Goal: Use online tool/utility: Utilize a website feature to perform a specific function

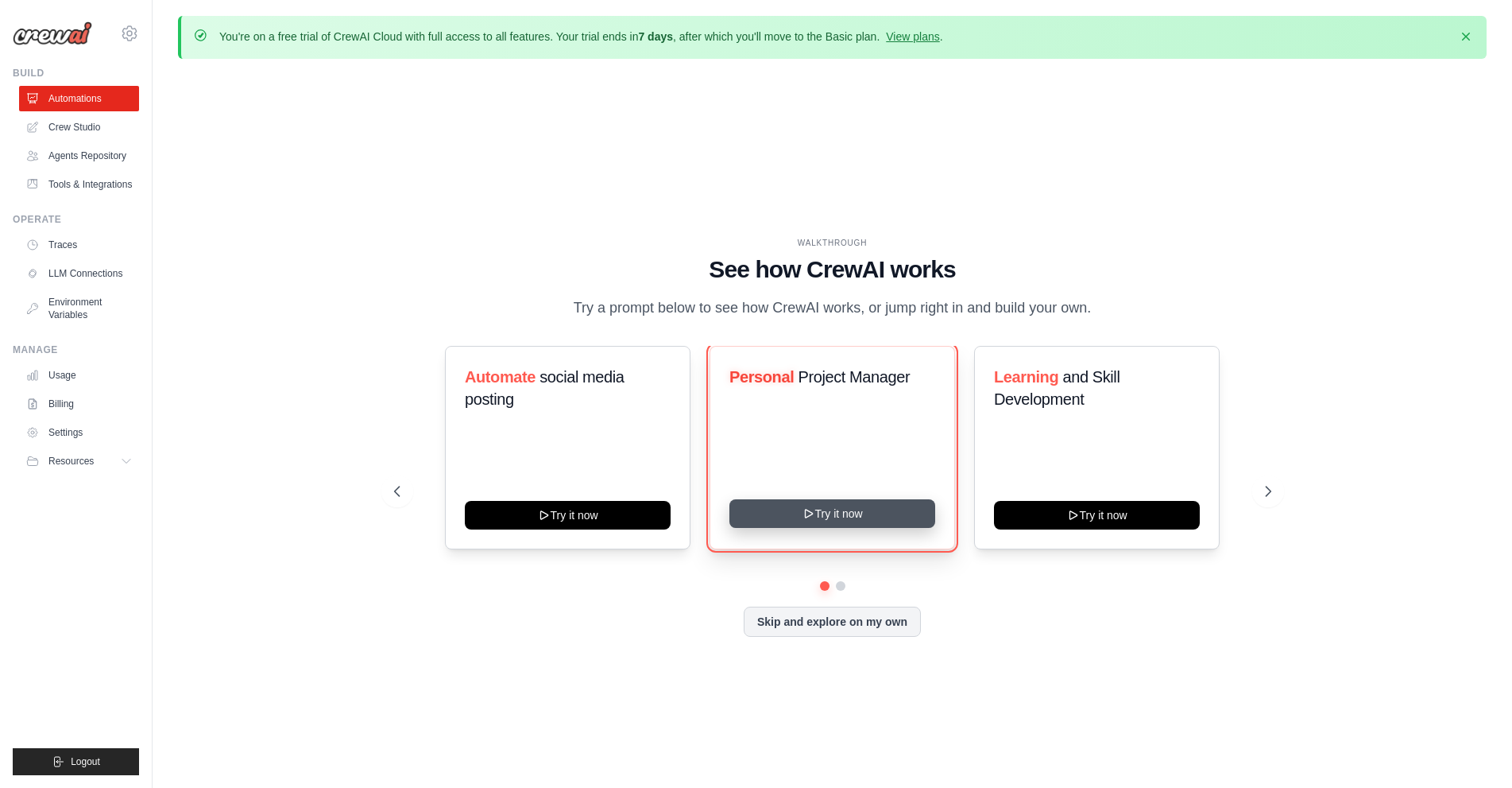
click at [779, 512] on button "Try it now" at bounding box center [832, 513] width 206 height 28
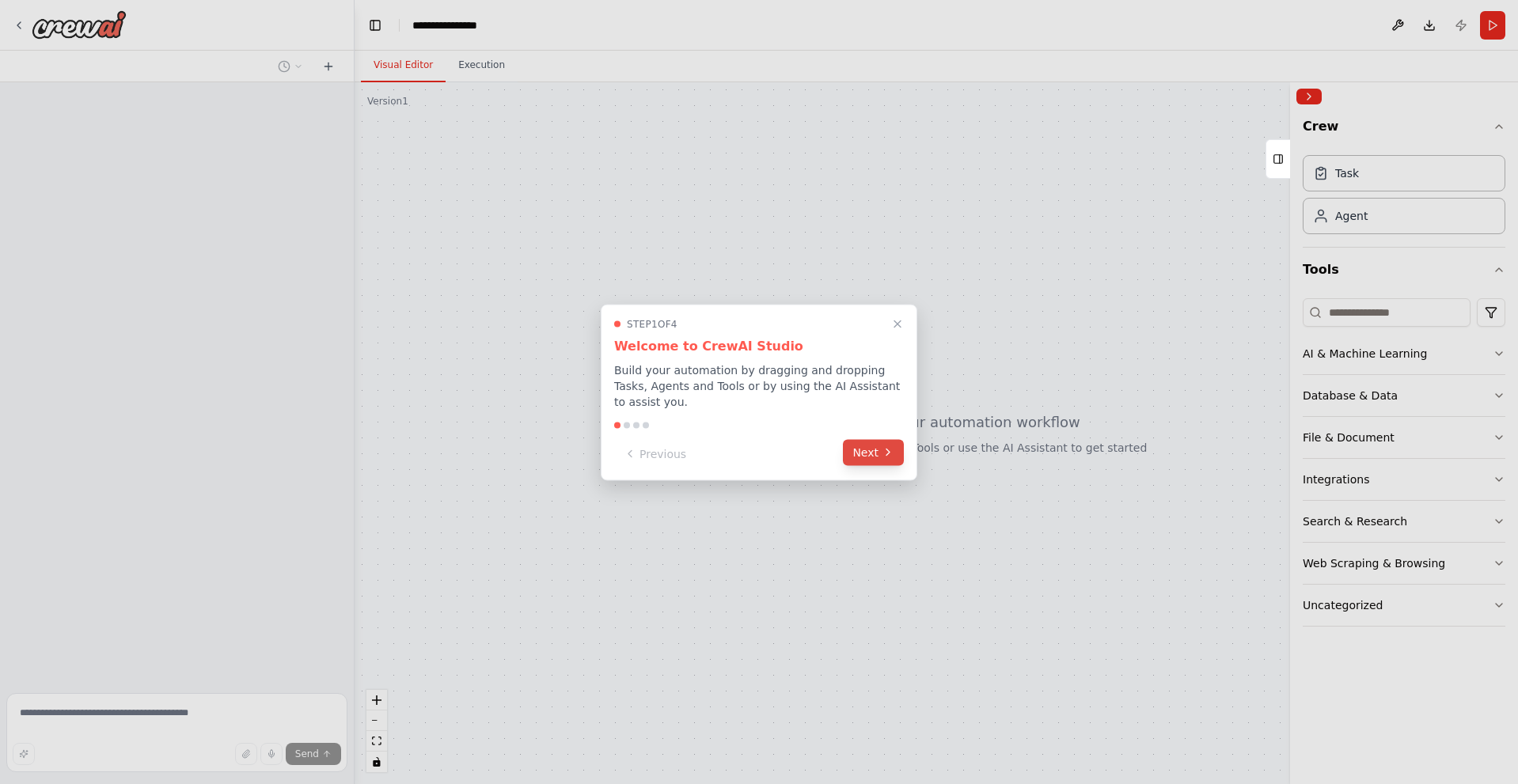
click at [866, 439] on button "Next" at bounding box center [873, 452] width 61 height 26
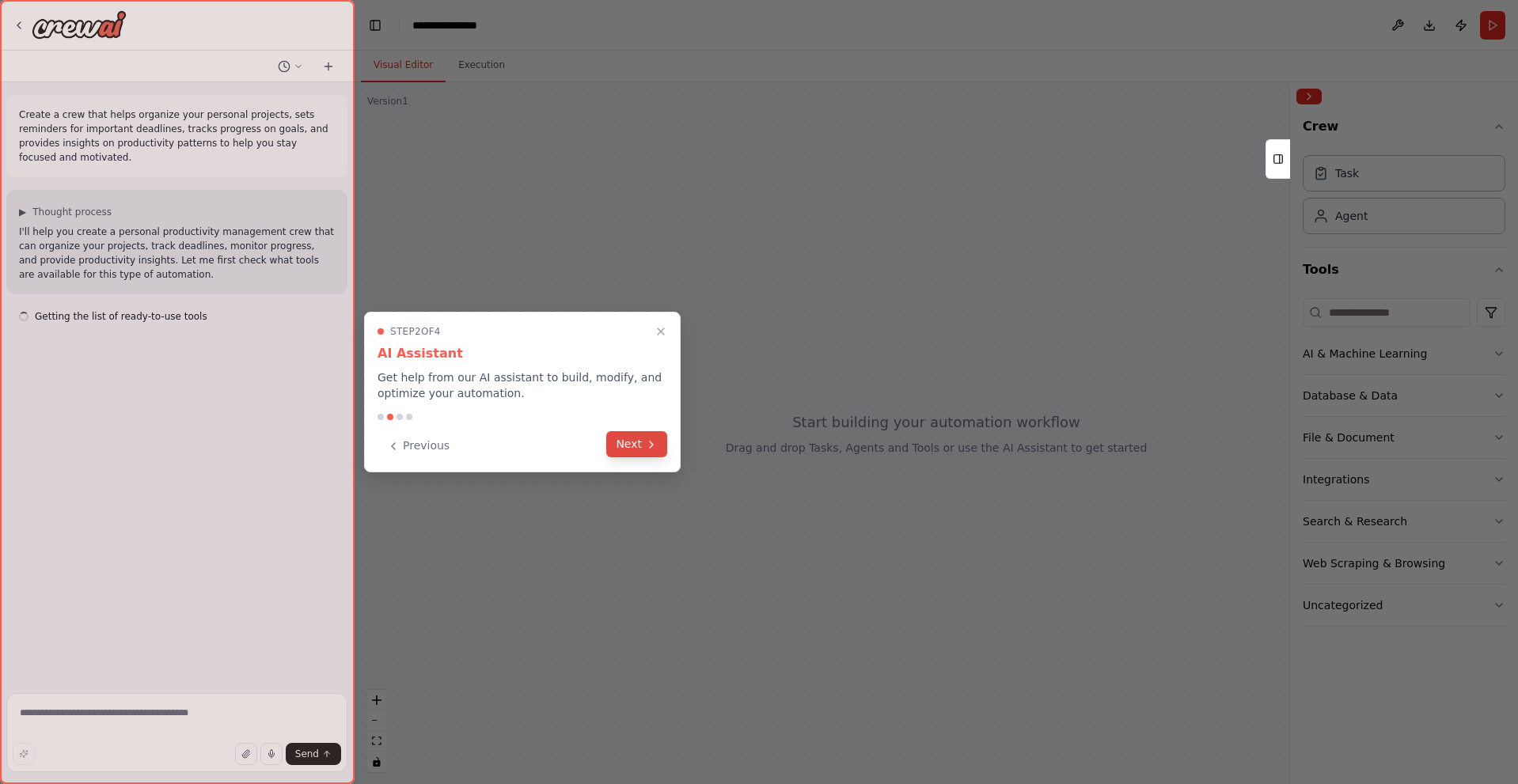
click at [654, 445] on icon at bounding box center [651, 444] width 12 height 12
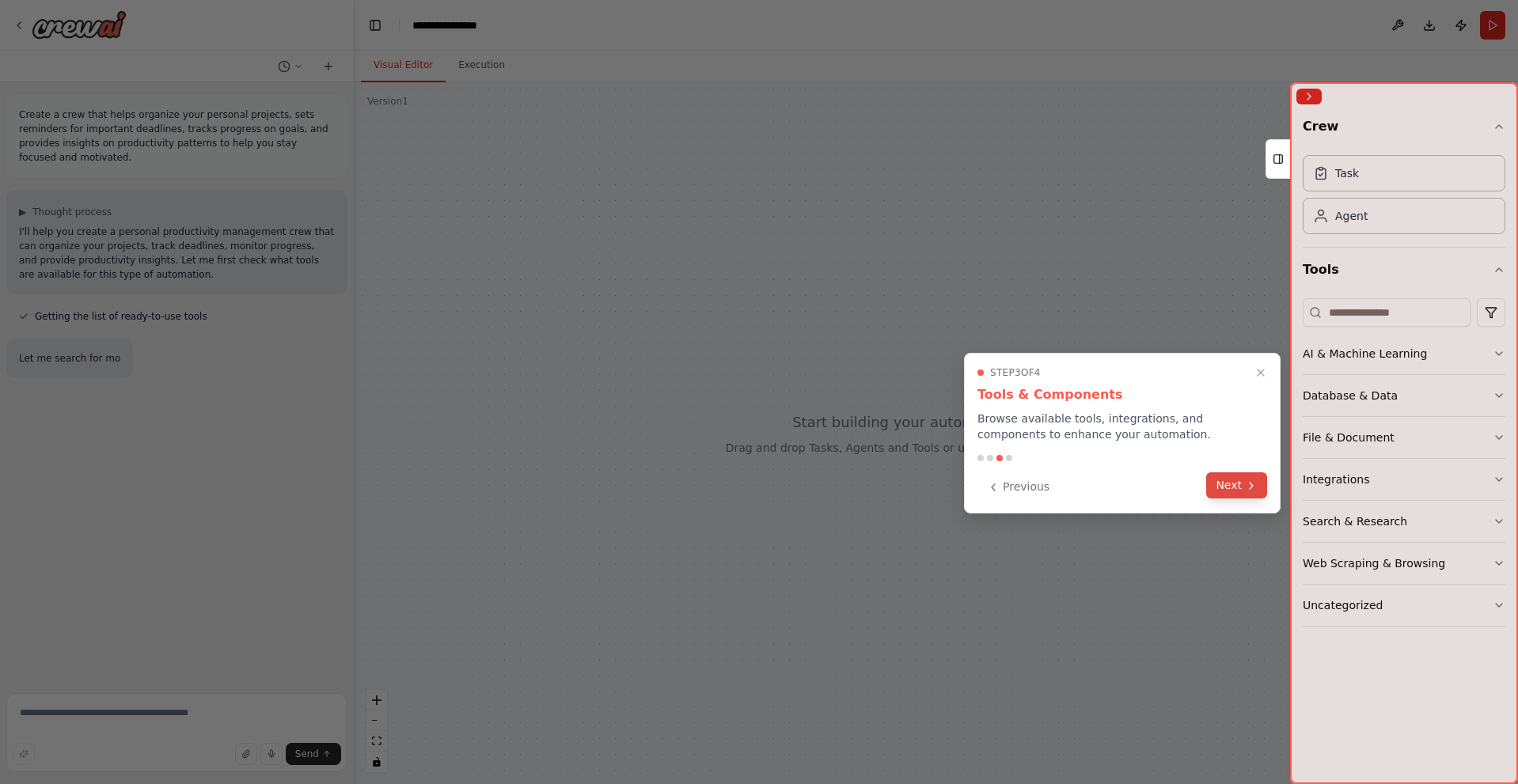
click at [1250, 486] on icon at bounding box center [1250, 485] width 12 height 12
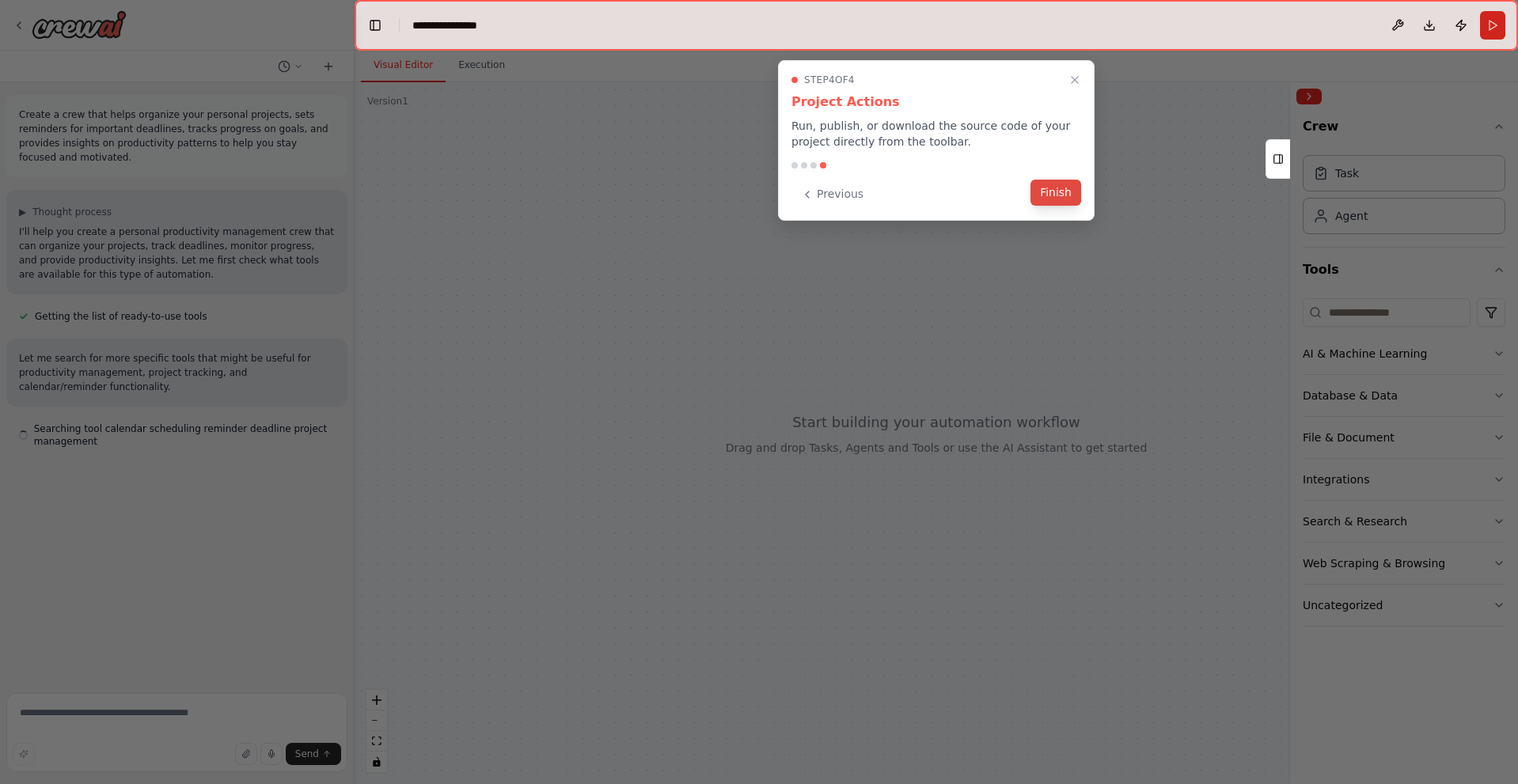
click at [1068, 196] on button "Finish" at bounding box center [1055, 193] width 51 height 26
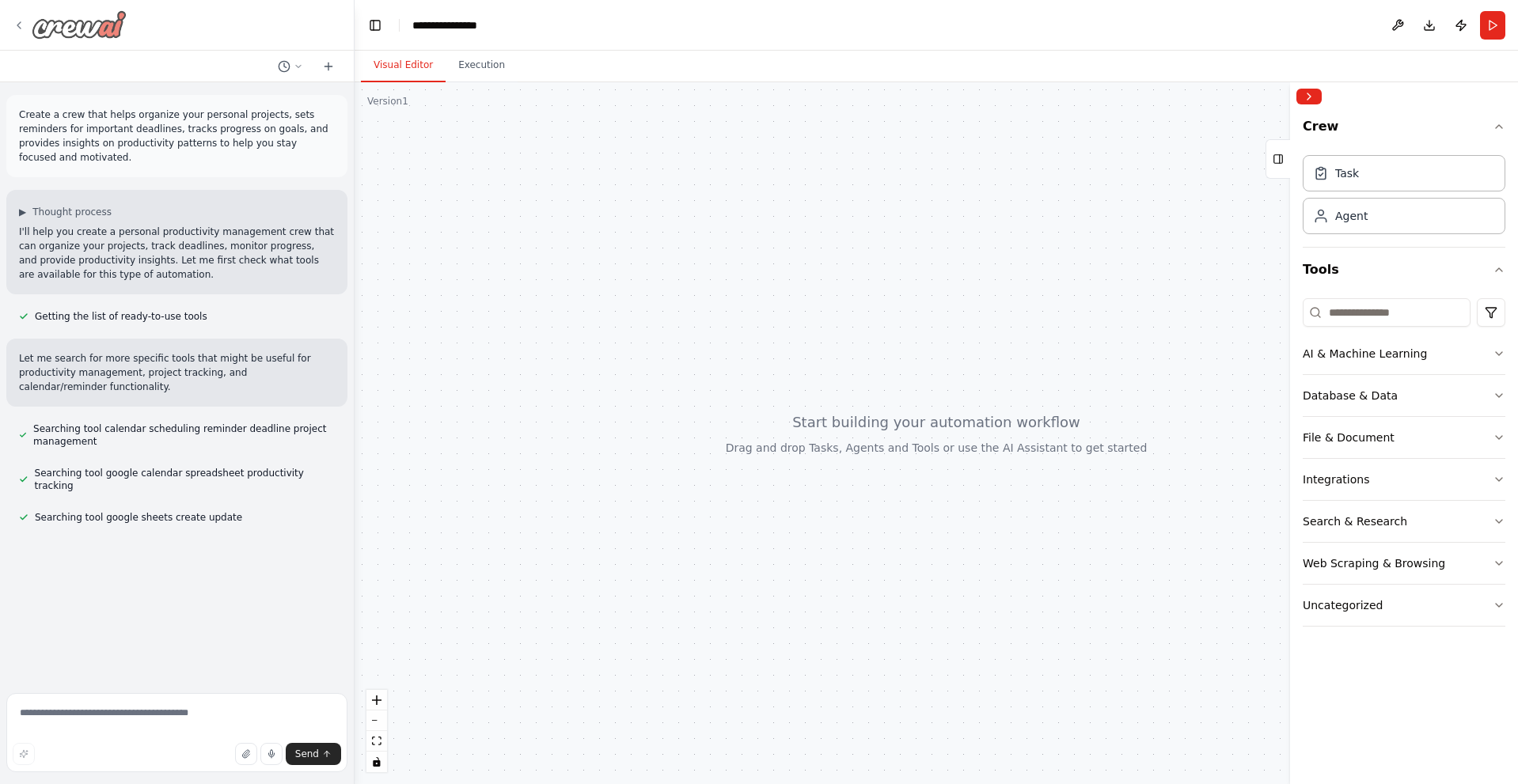
click at [24, 23] on icon at bounding box center [18, 24] width 12 height 12
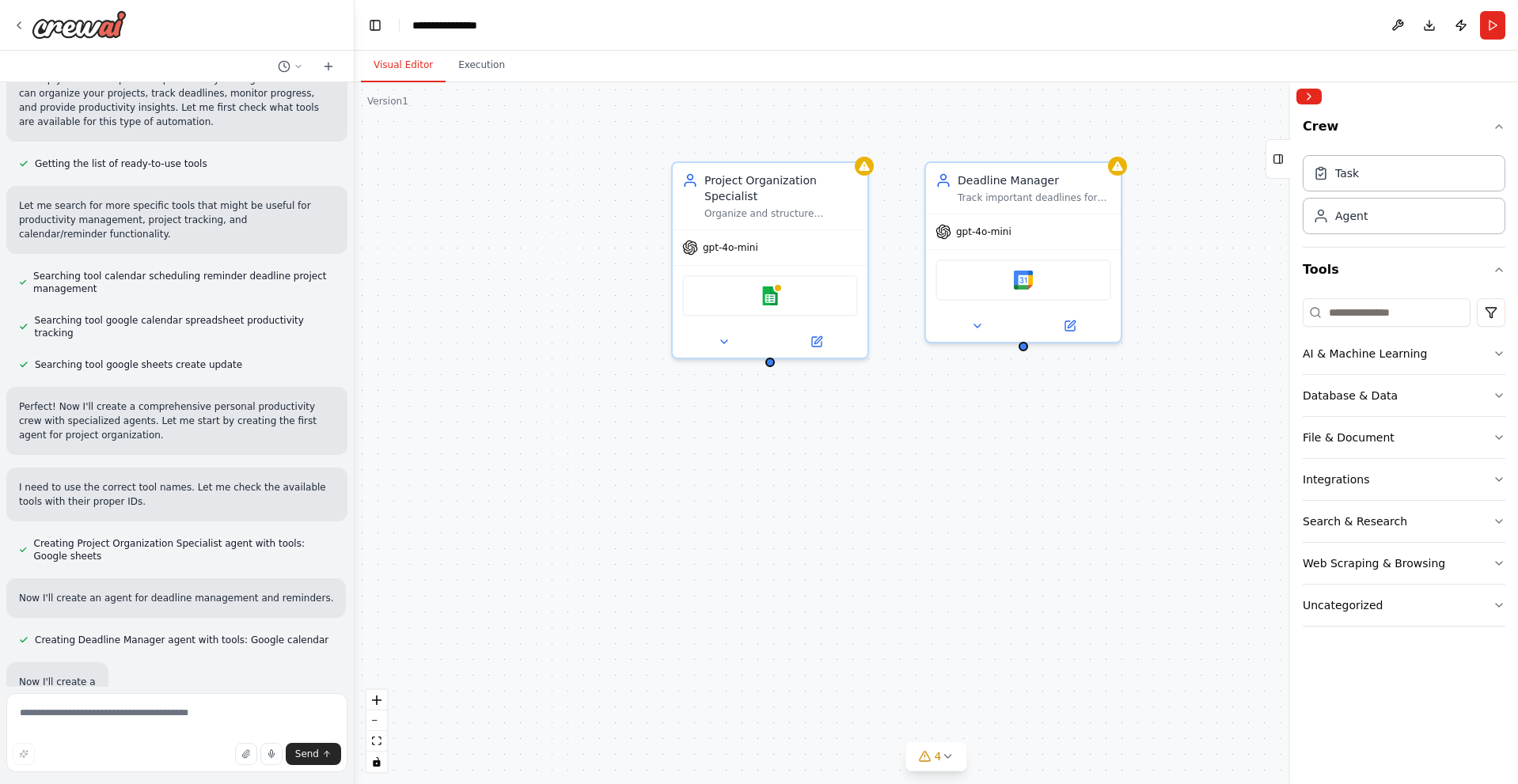
scroll to position [197, 0]
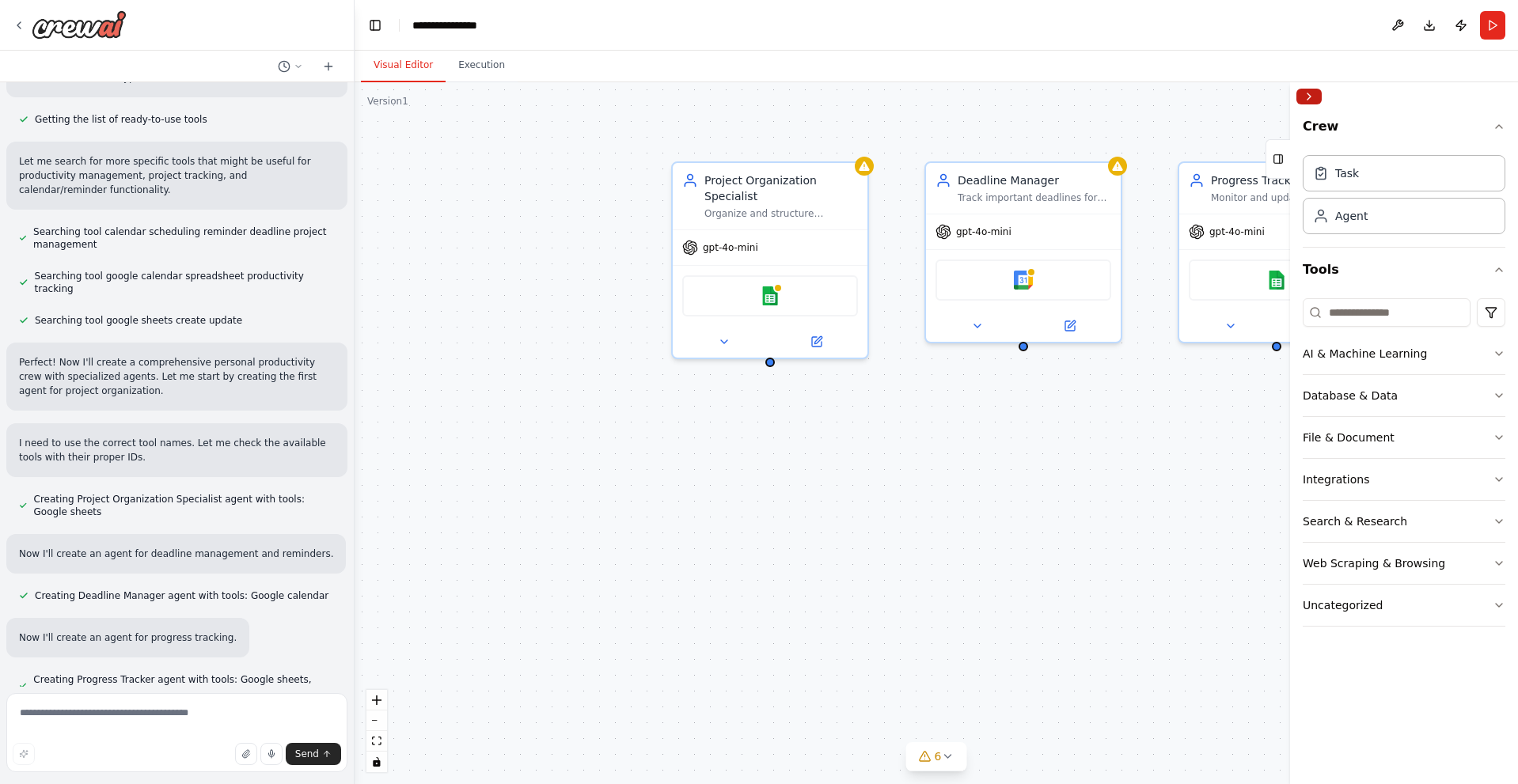
click at [1306, 98] on button "Collapse right sidebar" at bounding box center [1308, 96] width 25 height 16
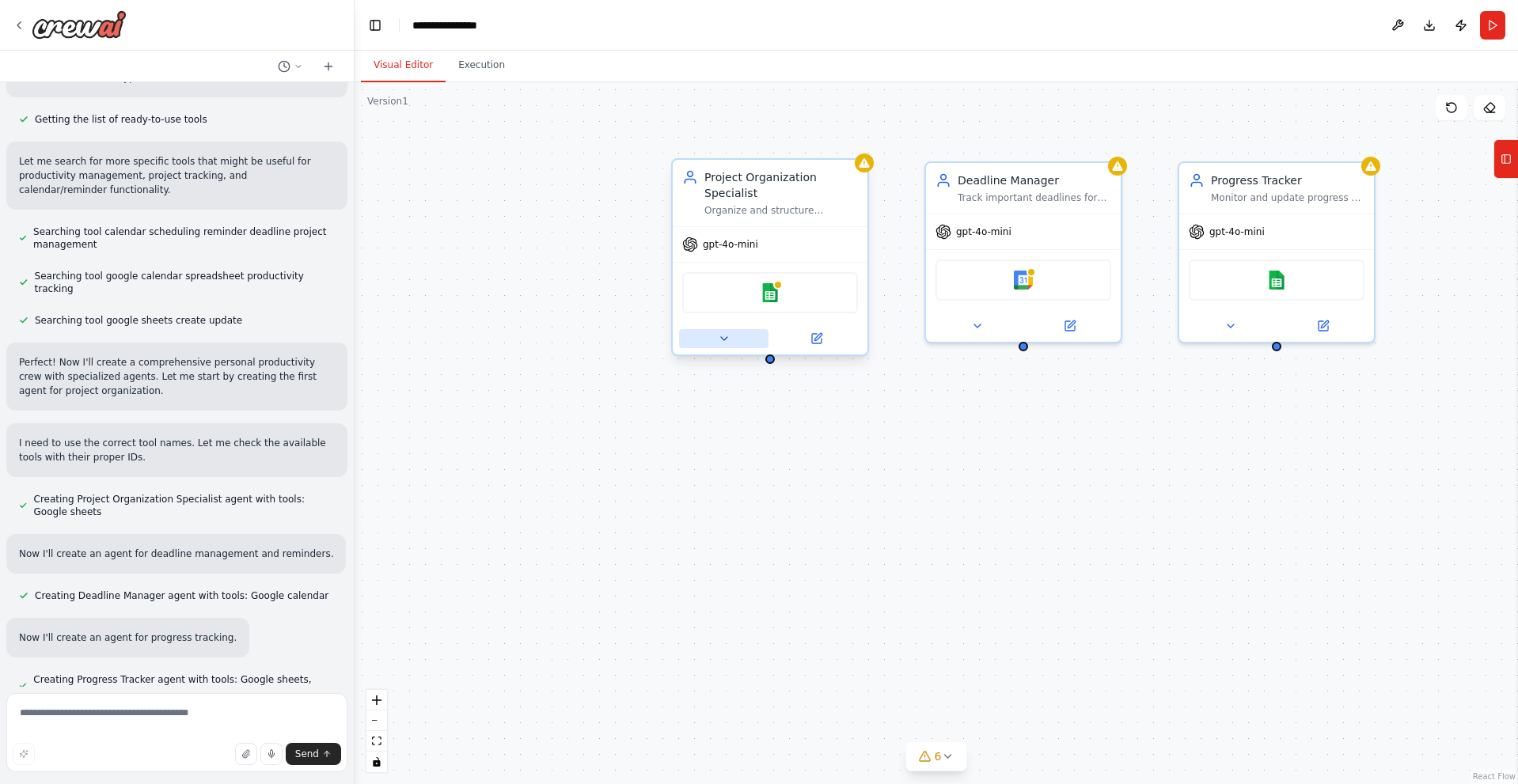
click at [724, 332] on icon at bounding box center [723, 337] width 12 height 12
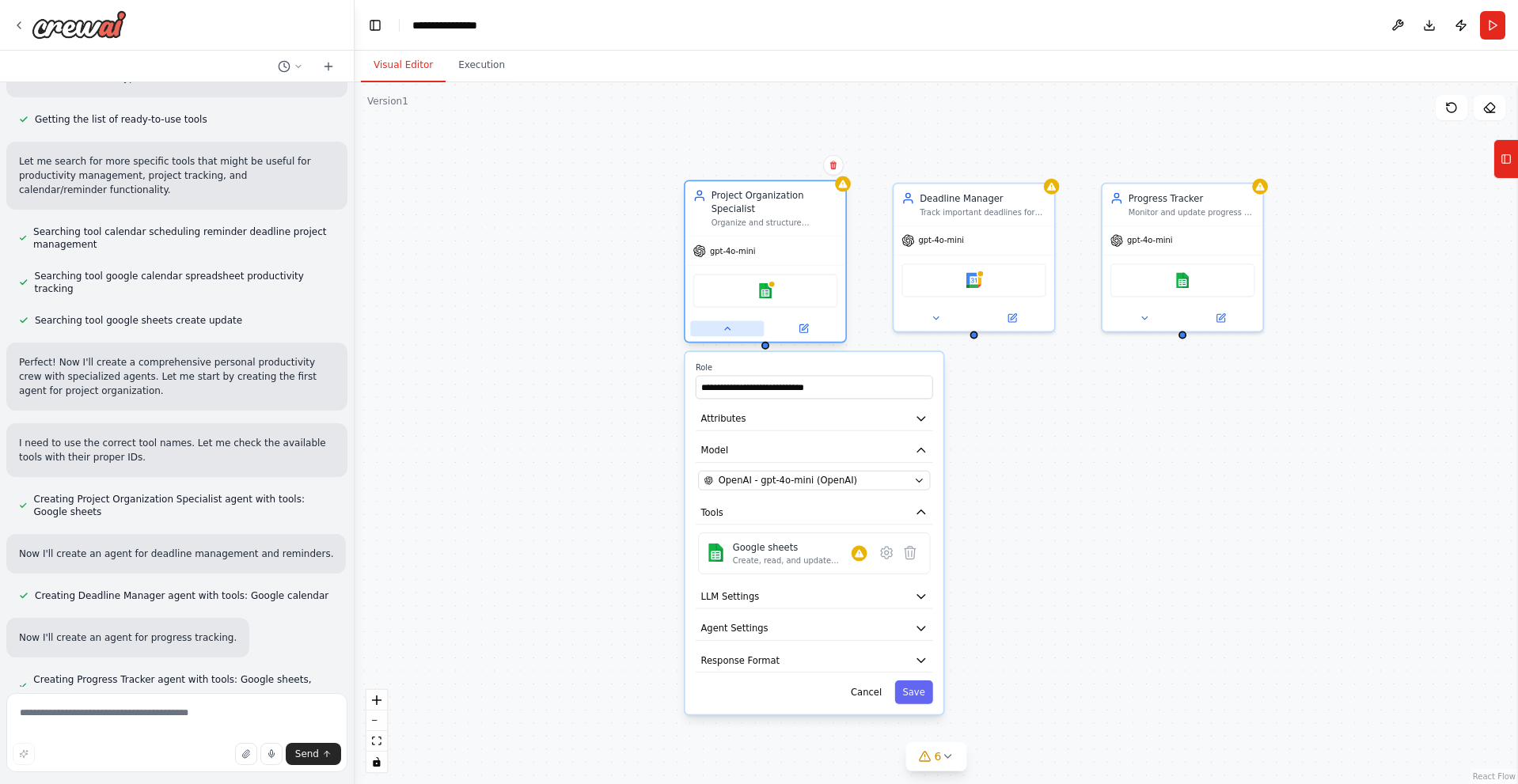
click at [727, 321] on button at bounding box center [727, 328] width 73 height 16
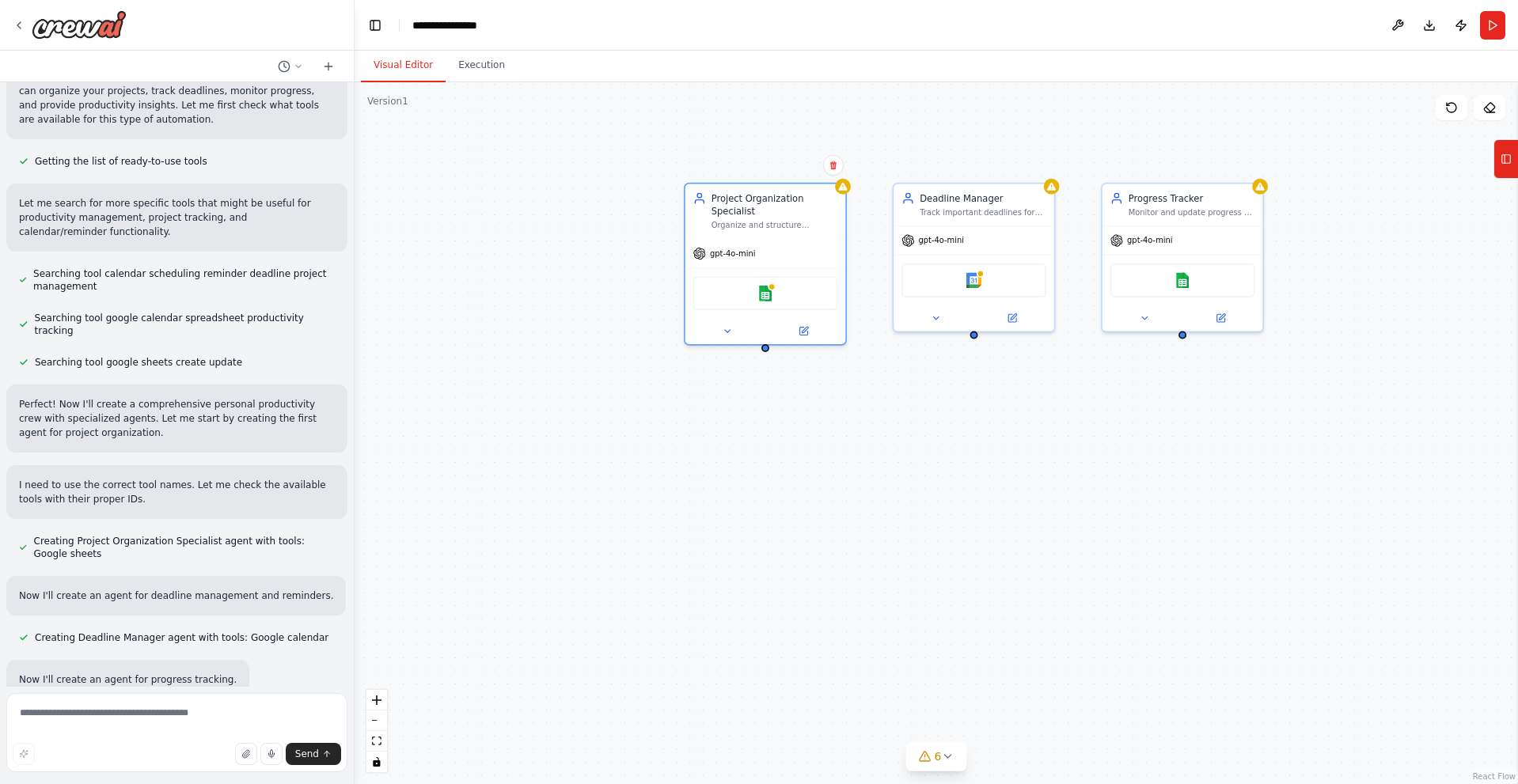
scroll to position [277, 0]
